Goal: Information Seeking & Learning: Learn about a topic

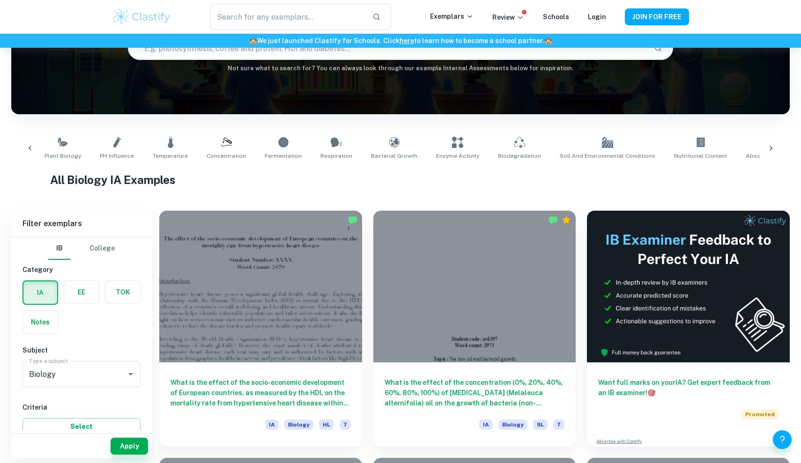
scroll to position [103, 0]
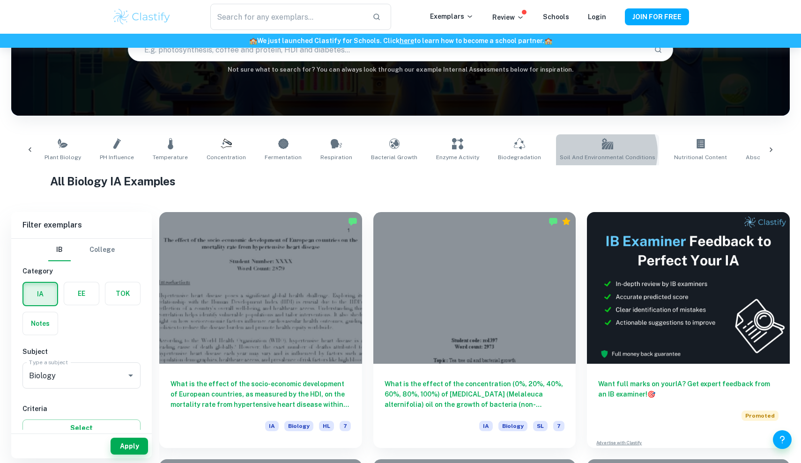
click at [584, 152] on link "Soil and Environmental Conditions" at bounding box center [607, 149] width 103 height 31
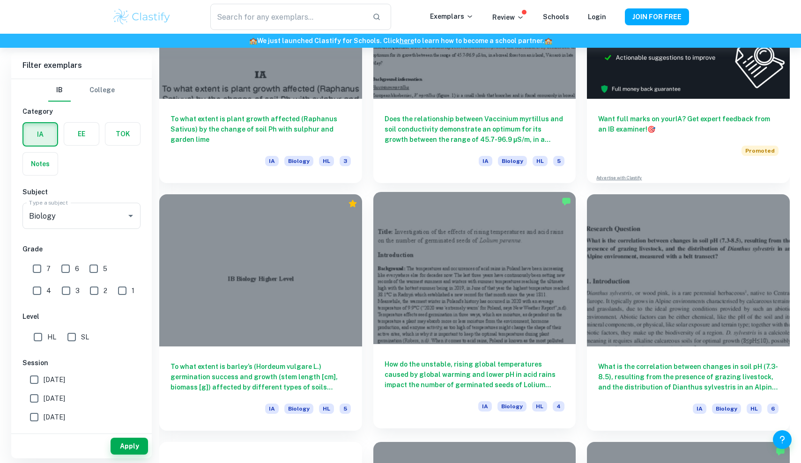
scroll to position [372, 0]
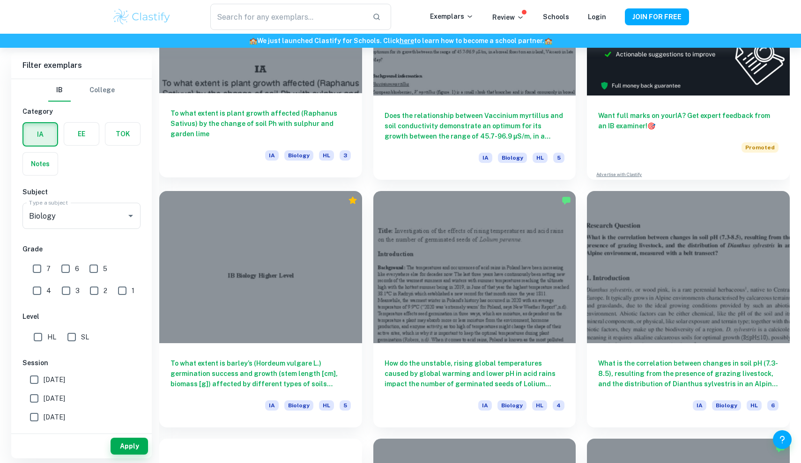
click at [289, 115] on h6 "To what extent is plant growth affected (Raphanus Sativus) by the change of soi…" at bounding box center [260, 123] width 180 height 31
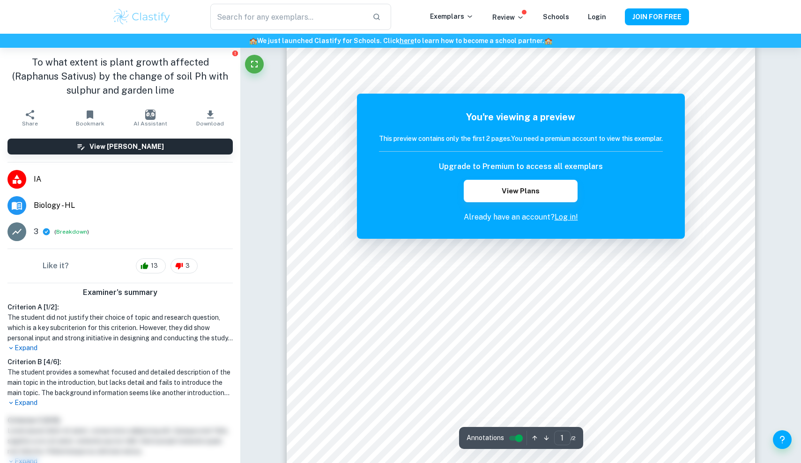
scroll to position [68, 0]
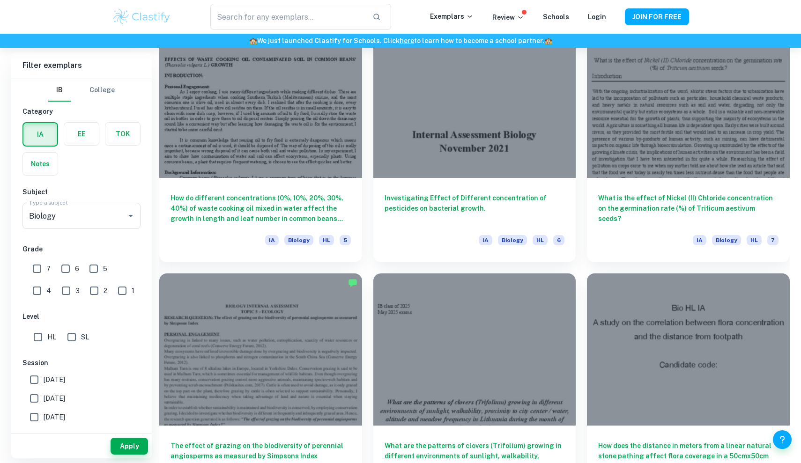
scroll to position [1292, 0]
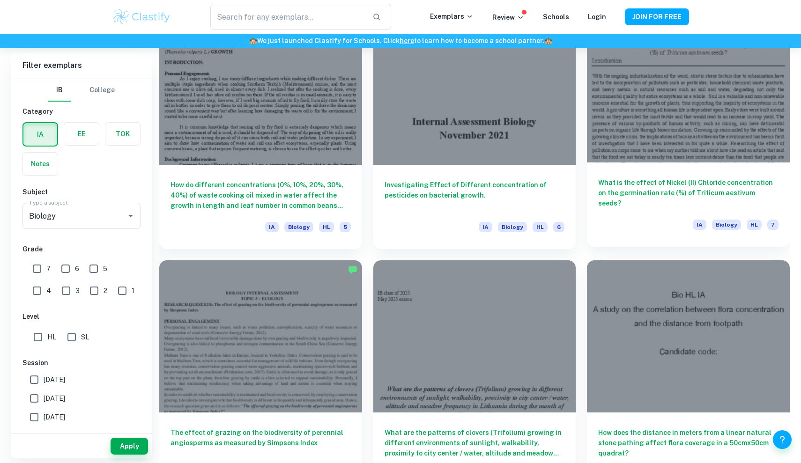
click at [654, 198] on h6 "What is the effect of Nickel (II) Chloride concentration on the germination rat…" at bounding box center [688, 192] width 180 height 31
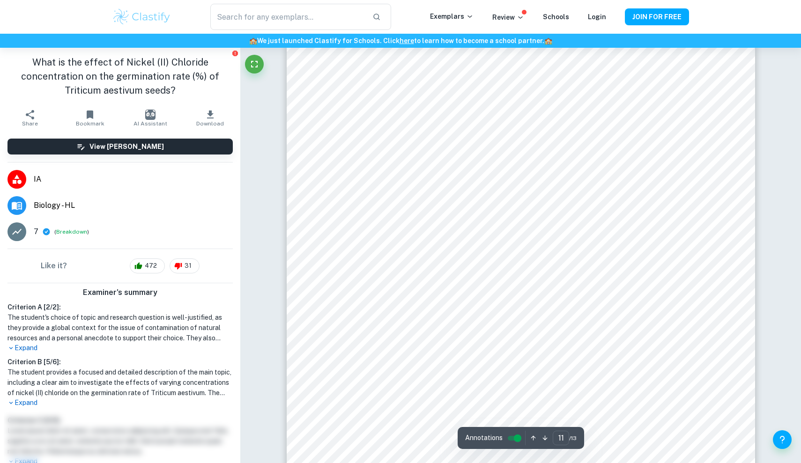
scroll to position [6923, 0]
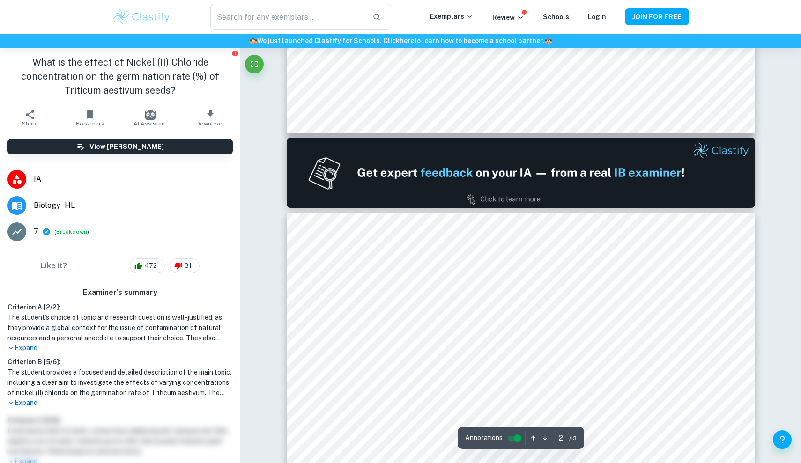
type input "1"
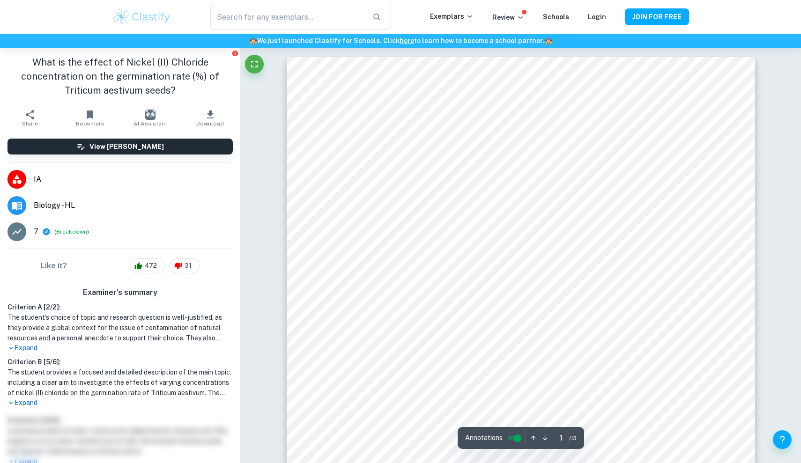
scroll to position [0, 0]
click at [224, 157] on div "View [PERSON_NAME]" at bounding box center [120, 146] width 240 height 31
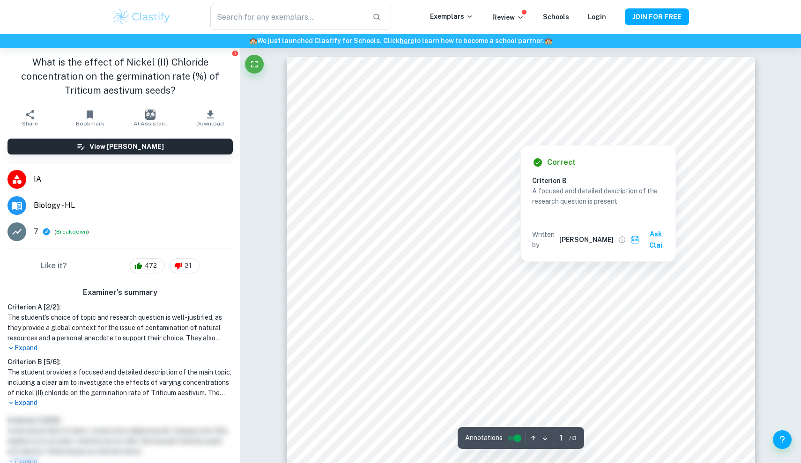
click at [407, 121] on div at bounding box center [520, 122] width 348 height 15
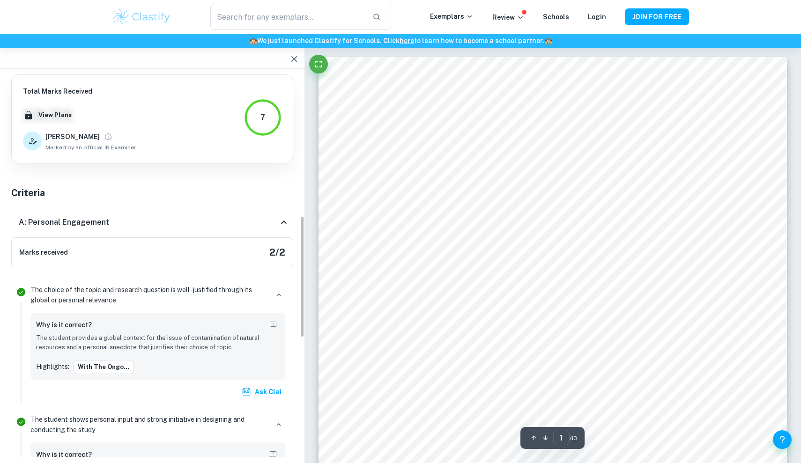
scroll to position [444, 0]
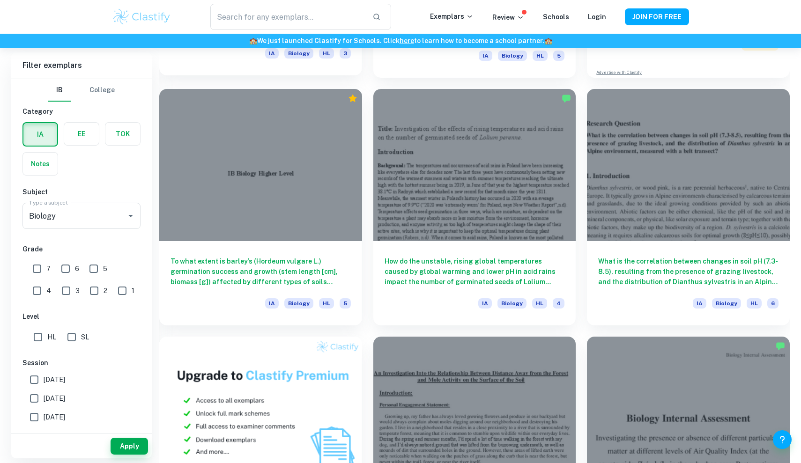
scroll to position [475, 0]
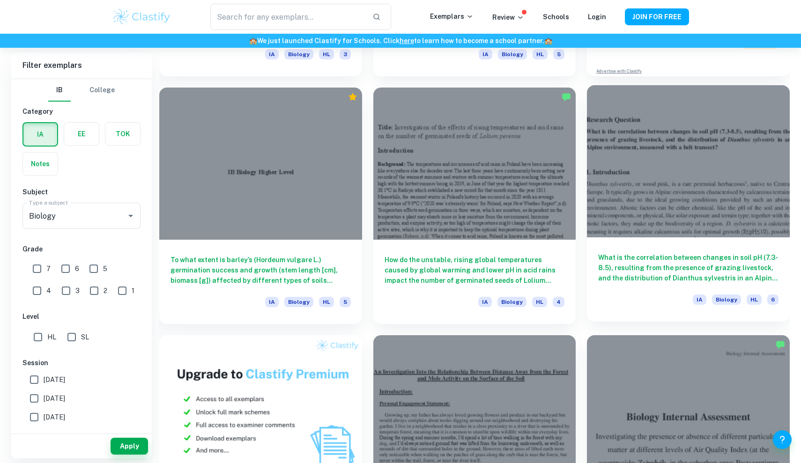
click at [658, 263] on h6 "What is the correlation between changes in soil pH (7.3-8.5), resulting from th…" at bounding box center [688, 267] width 180 height 31
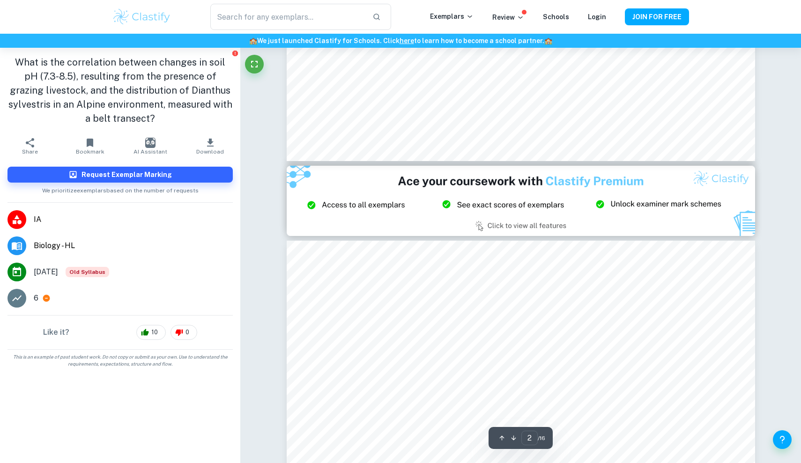
type input "3"
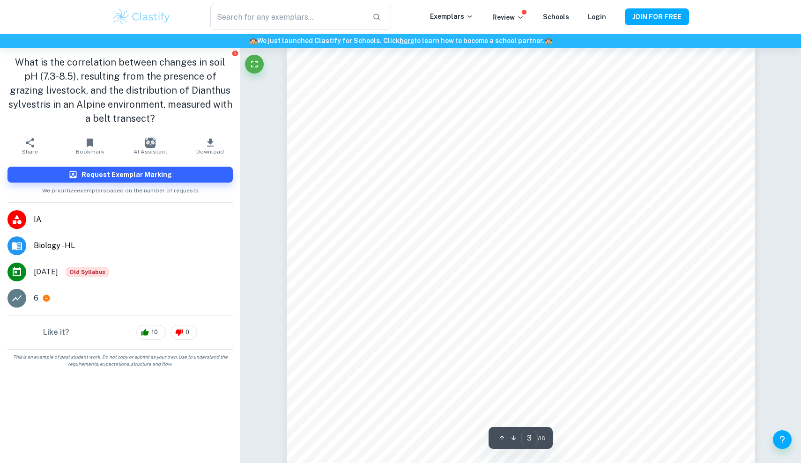
scroll to position [1497, 0]
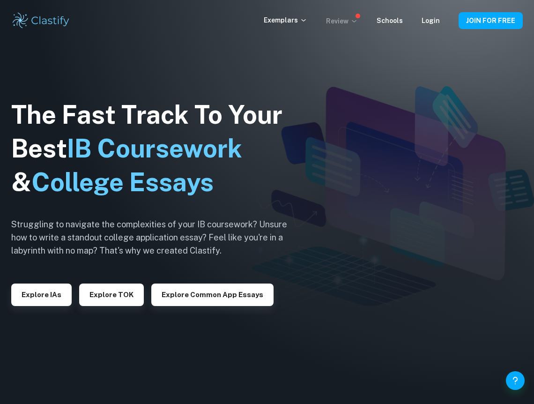
click at [344, 26] on p "Review" at bounding box center [342, 21] width 32 height 10
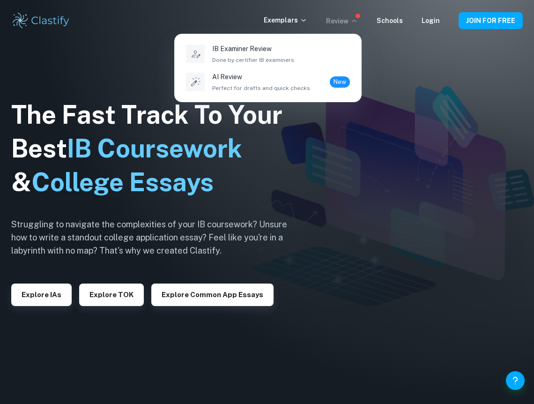
click at [348, 117] on div at bounding box center [267, 202] width 534 height 404
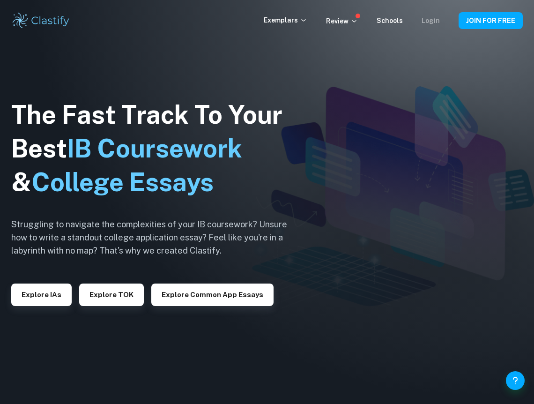
click at [432, 19] on link "Login" at bounding box center [430, 20] width 18 height 7
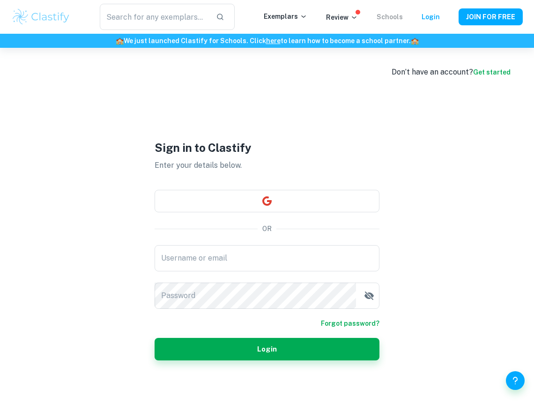
click at [392, 15] on link "Schools" at bounding box center [389, 16] width 26 height 7
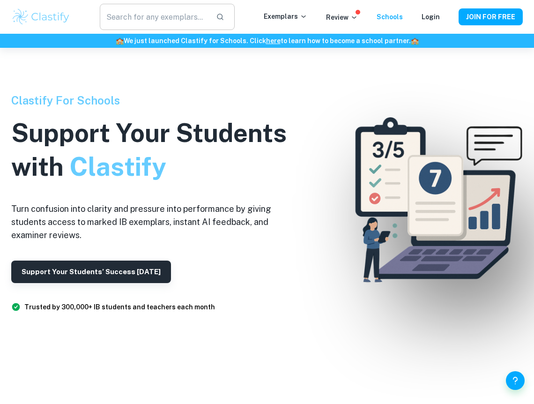
click at [186, 17] on input "text" at bounding box center [154, 17] width 109 height 26
type input "bio ia"
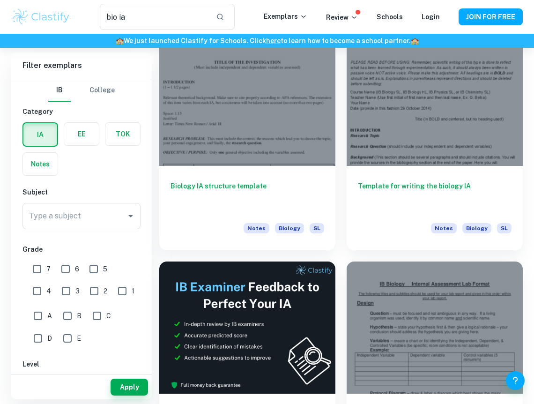
scroll to position [77, 0]
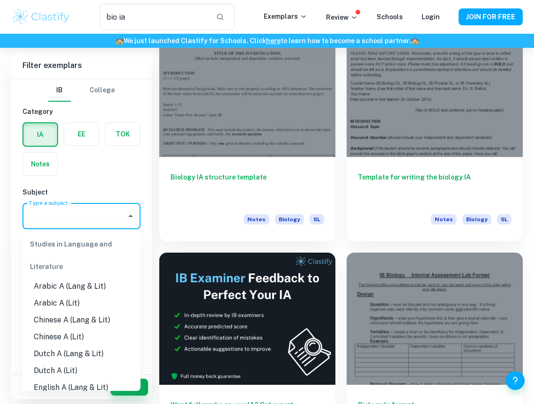
click at [85, 223] on input "Type a subject" at bounding box center [75, 216] width 96 height 18
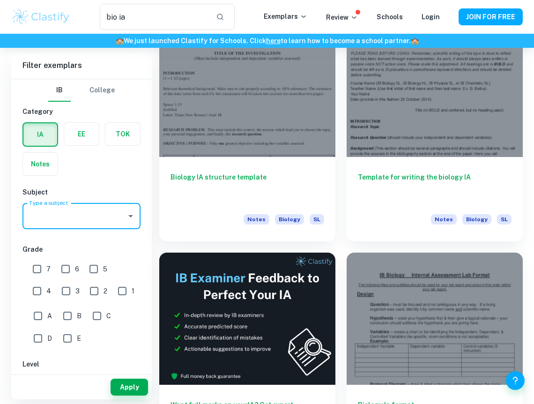
click at [85, 223] on input "Type a subject" at bounding box center [75, 216] width 96 height 18
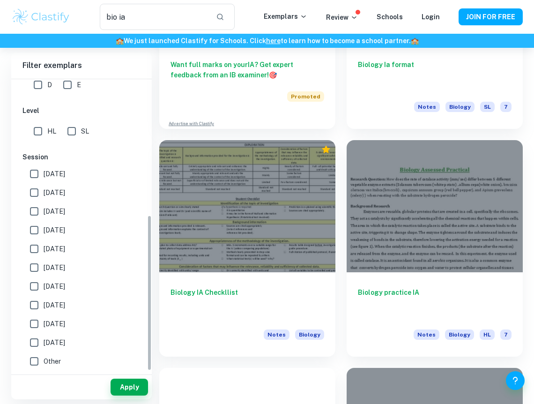
scroll to position [253, 0]
click at [65, 282] on span "[DATE]" at bounding box center [55, 286] width 22 height 10
click at [44, 282] on input "[DATE]" at bounding box center [34, 286] width 19 height 19
checkbox input "true"
click at [37, 175] on input "[DATE]" at bounding box center [34, 173] width 19 height 19
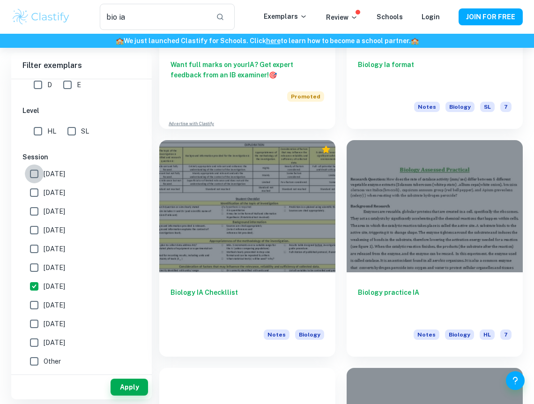
checkbox input "true"
click at [40, 287] on input "[DATE]" at bounding box center [34, 286] width 19 height 19
checkbox input "false"
click at [129, 375] on div "Apply" at bounding box center [81, 387] width 140 height 24
click at [129, 381] on button "Apply" at bounding box center [128, 386] width 37 height 17
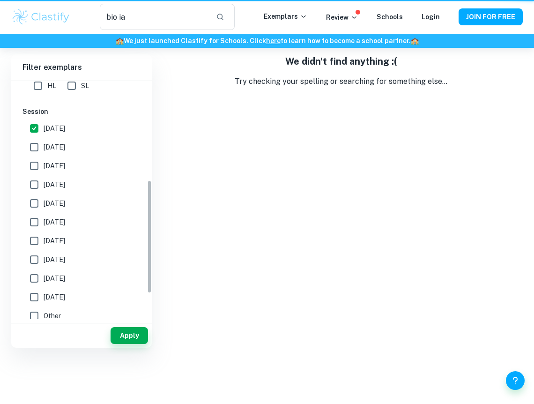
scroll to position [206, 0]
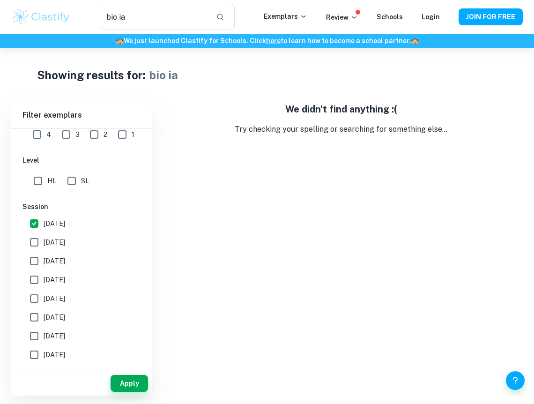
click at [37, 242] on input "[DATE]" at bounding box center [34, 242] width 19 height 19
checkbox input "true"
click at [37, 225] on input "[DATE]" at bounding box center [34, 223] width 19 height 19
checkbox input "false"
click at [37, 244] on input "[DATE]" at bounding box center [34, 242] width 19 height 19
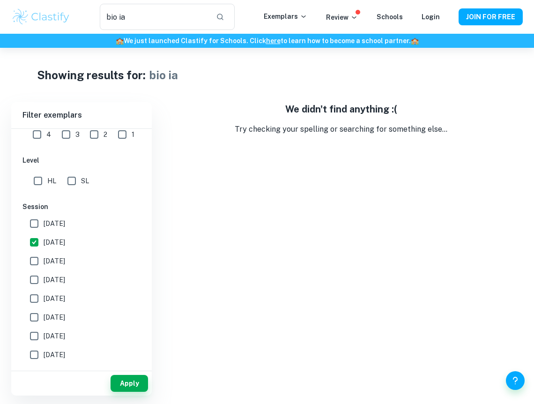
checkbox input "false"
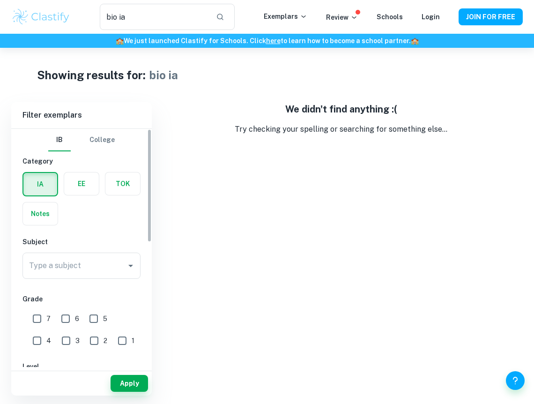
scroll to position [0, 0]
click at [119, 381] on button "Apply" at bounding box center [128, 383] width 37 height 17
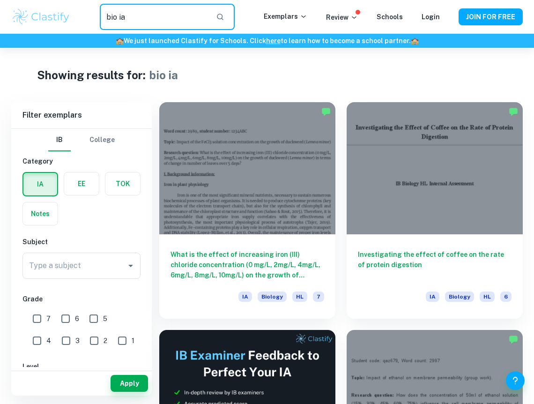
click at [172, 15] on input "bio ia" at bounding box center [154, 17] width 109 height 26
type input "bio ia lab ideas"
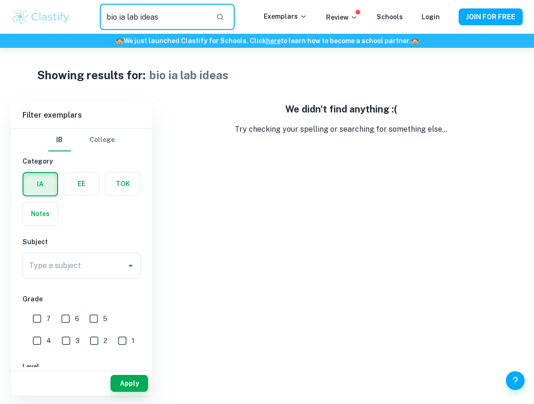
drag, startPoint x: 203, startPoint y: 25, endPoint x: 105, endPoint y: 24, distance: 97.9
click at [105, 24] on input "bio ia lab ideas" at bounding box center [154, 17] width 109 height 26
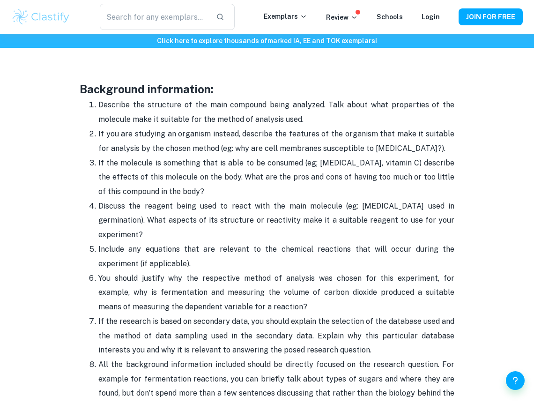
scroll to position [1009, 0]
